Goal: Task Accomplishment & Management: Manage account settings

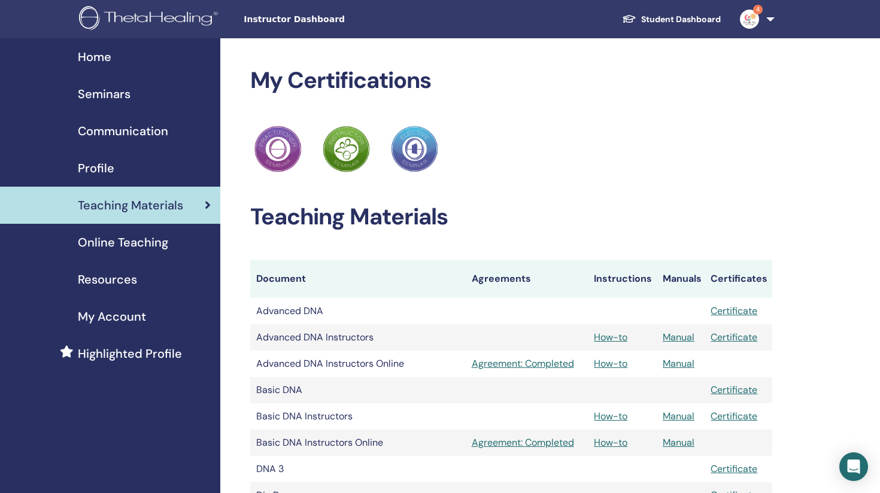
click at [97, 87] on span "Seminars" at bounding box center [104, 94] width 53 height 18
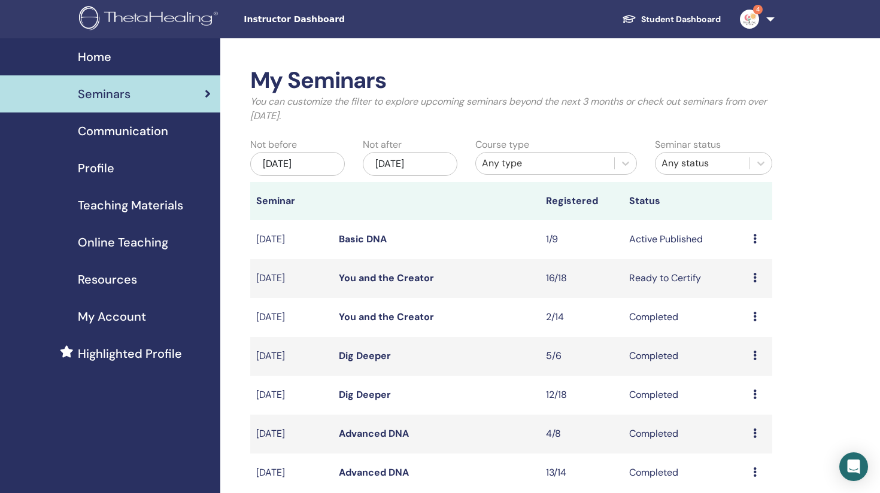
click at [755, 237] on icon at bounding box center [755, 239] width 4 height 10
click at [752, 278] on link "Attendees" at bounding box center [749, 282] width 46 height 13
click at [91, 171] on span "Profile" at bounding box center [96, 168] width 37 height 18
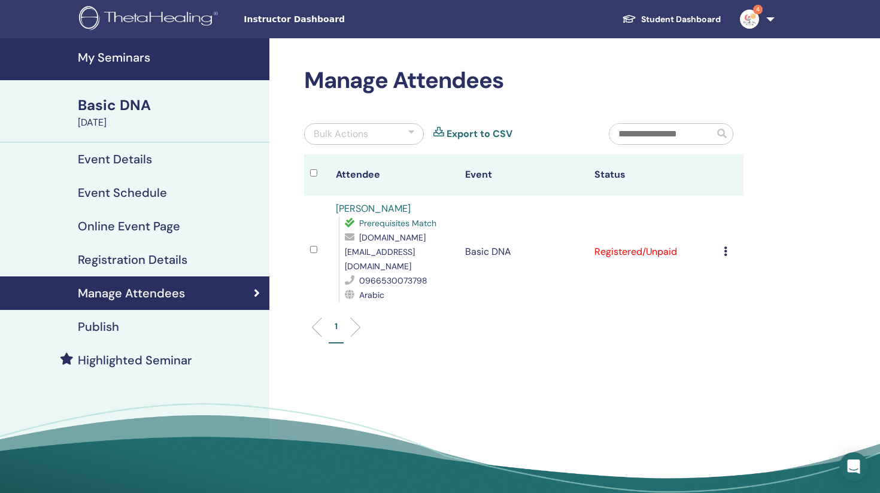
click at [726, 247] on icon at bounding box center [726, 252] width 4 height 10
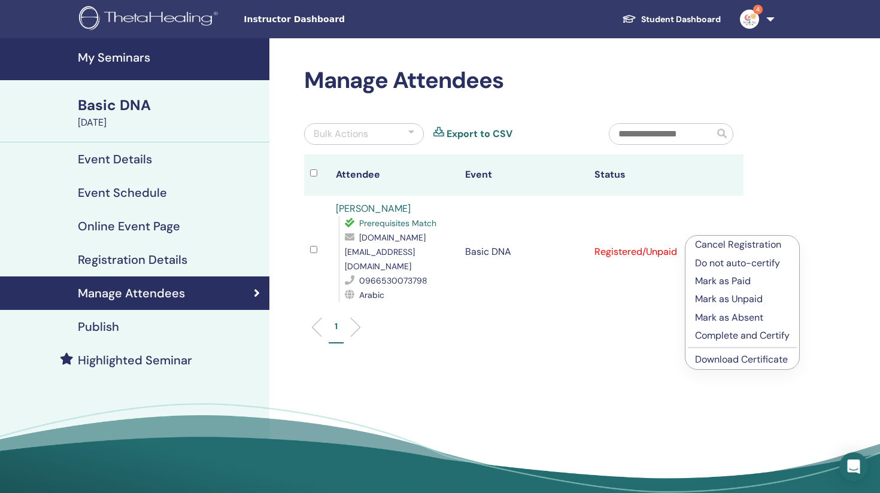
click at [747, 284] on p "Mark as Paid" at bounding box center [742, 281] width 95 height 14
